Goal: Navigation & Orientation: Find specific page/section

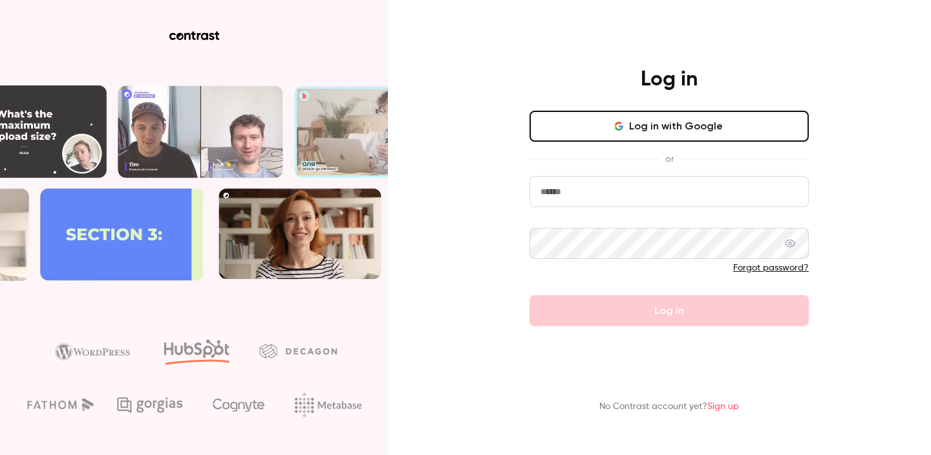
type input "**********"
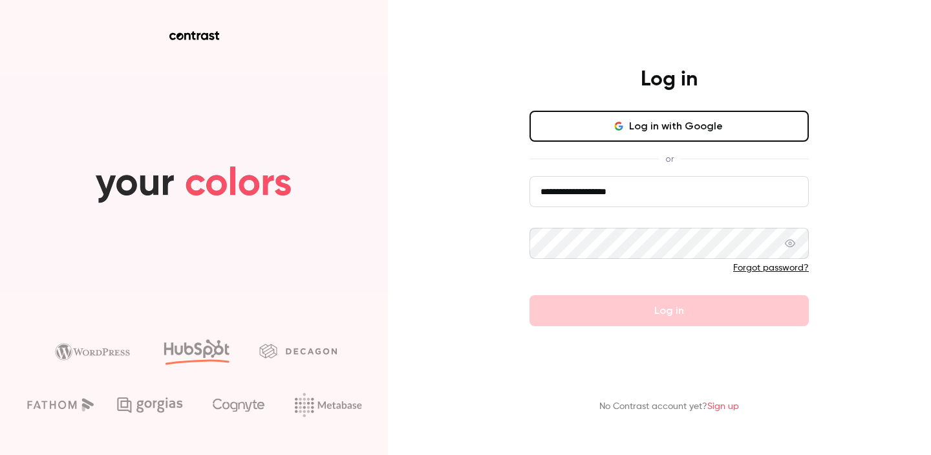
click at [667, 304] on form "**********" at bounding box center [669, 251] width 279 height 150
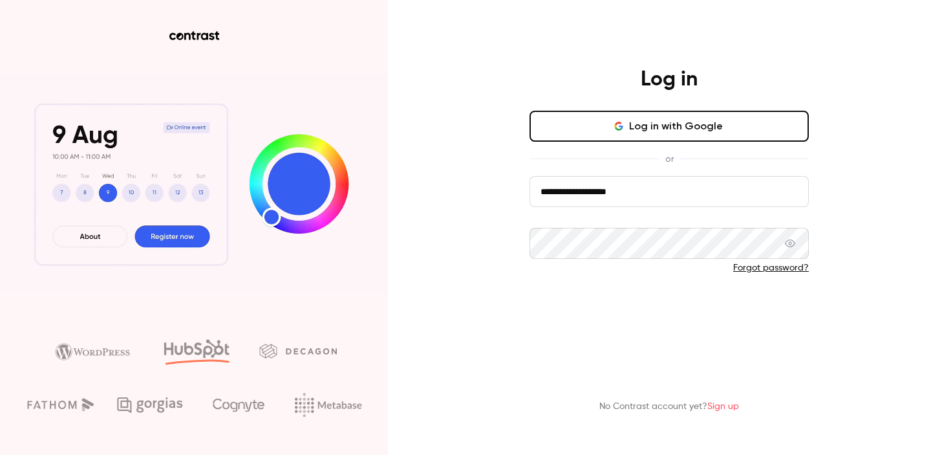
click at [667, 304] on button "Log in" at bounding box center [669, 310] width 279 height 31
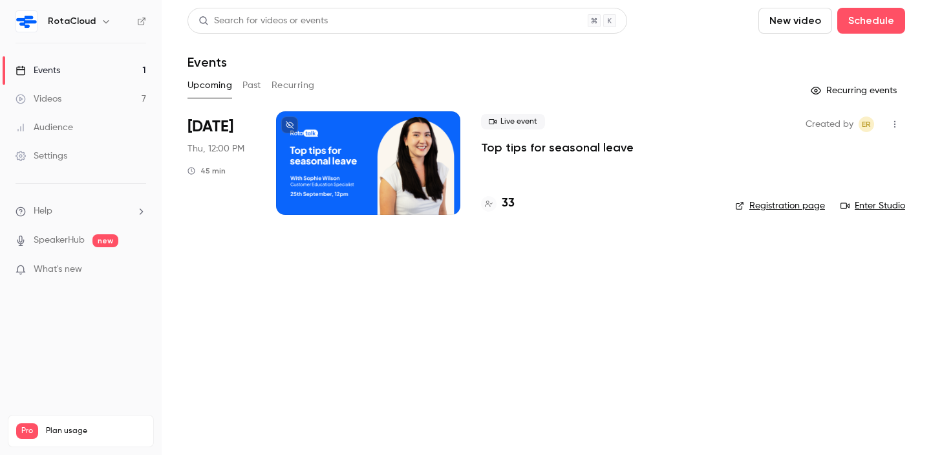
click at [853, 204] on link "Enter Studio" at bounding box center [873, 205] width 65 height 13
